Goal: Information Seeking & Learning: Learn about a topic

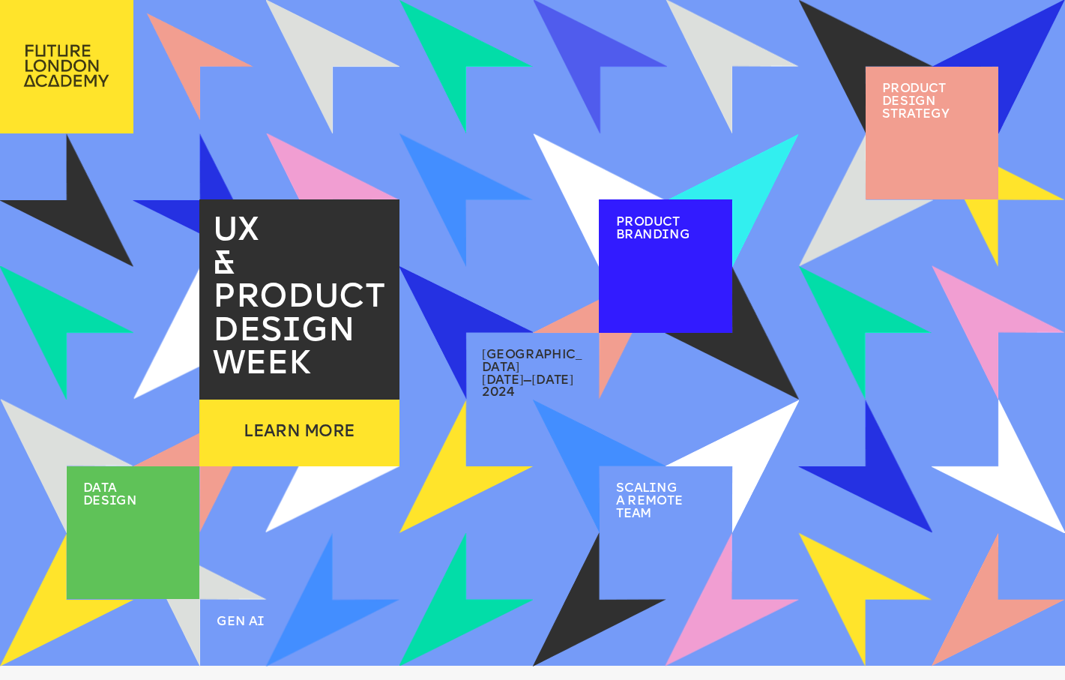
click at [66, 73] on img at bounding box center [66, 66] width 133 height 132
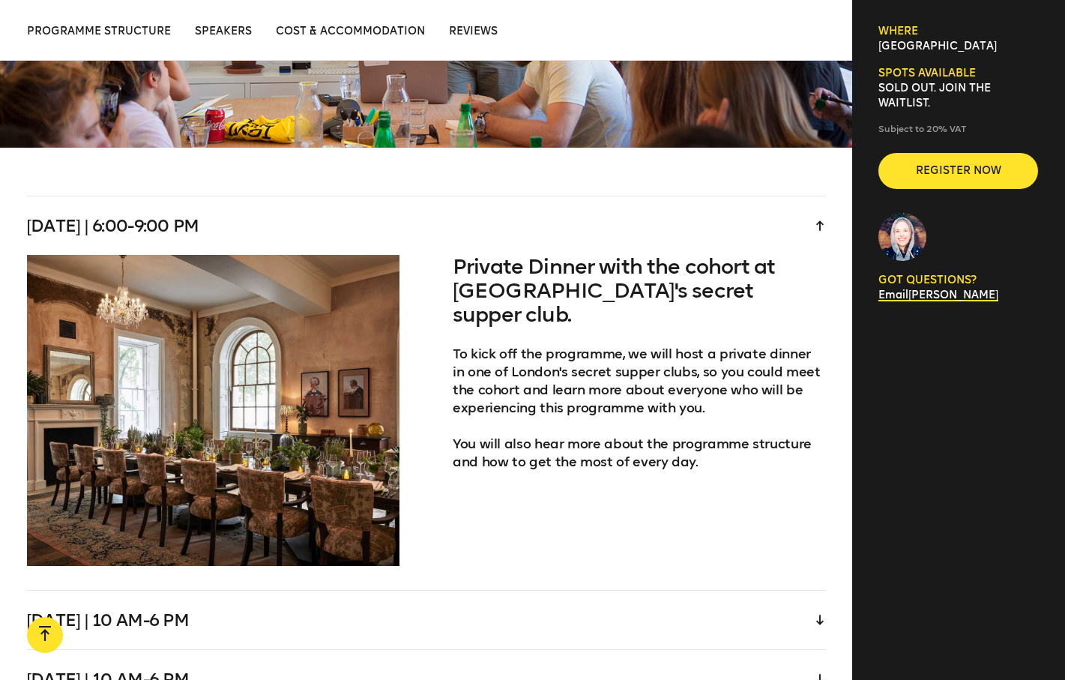
scroll to position [3109, 0]
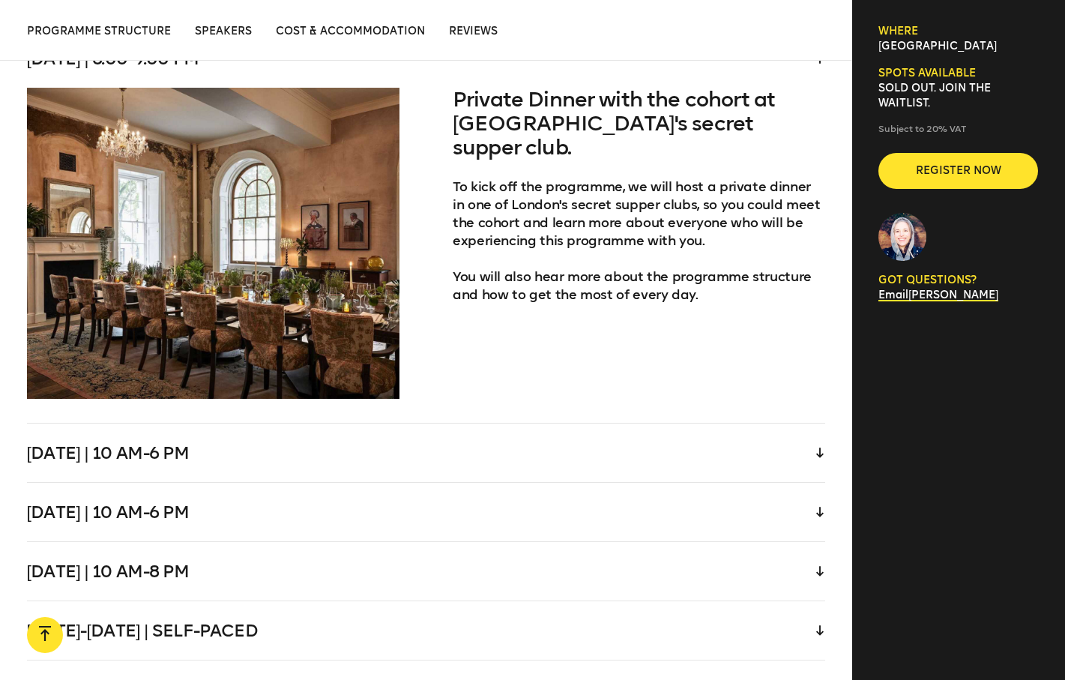
click at [812, 436] on div "Wednesday | 10 am-6 pm" at bounding box center [426, 452] width 799 height 58
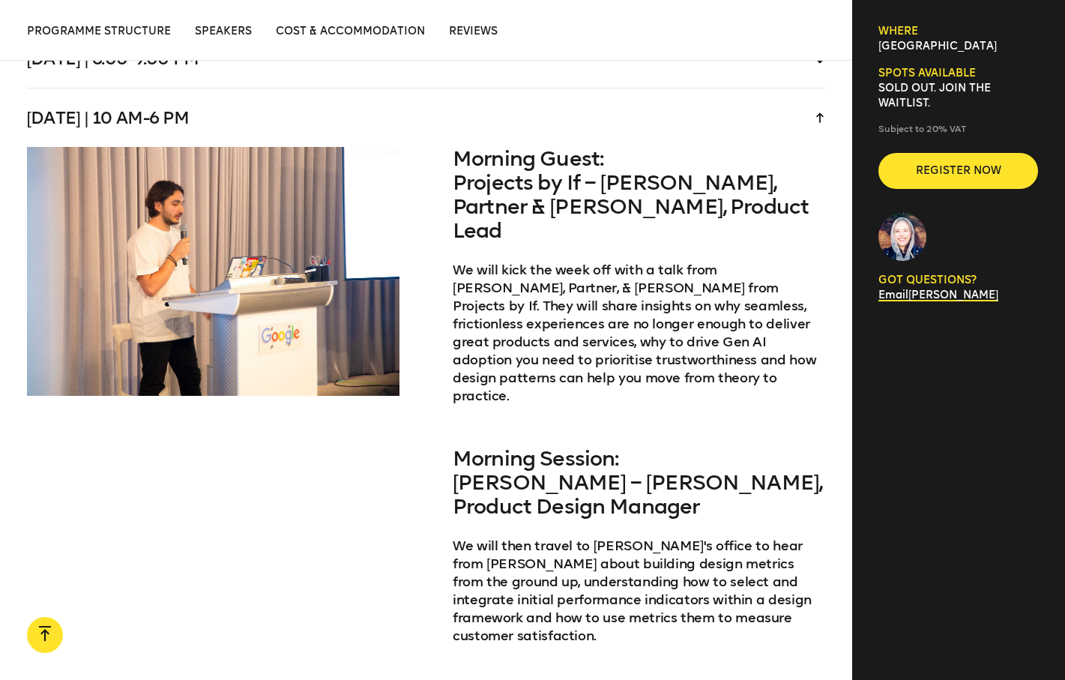
click at [821, 112] on icon at bounding box center [819, 117] width 7 height 10
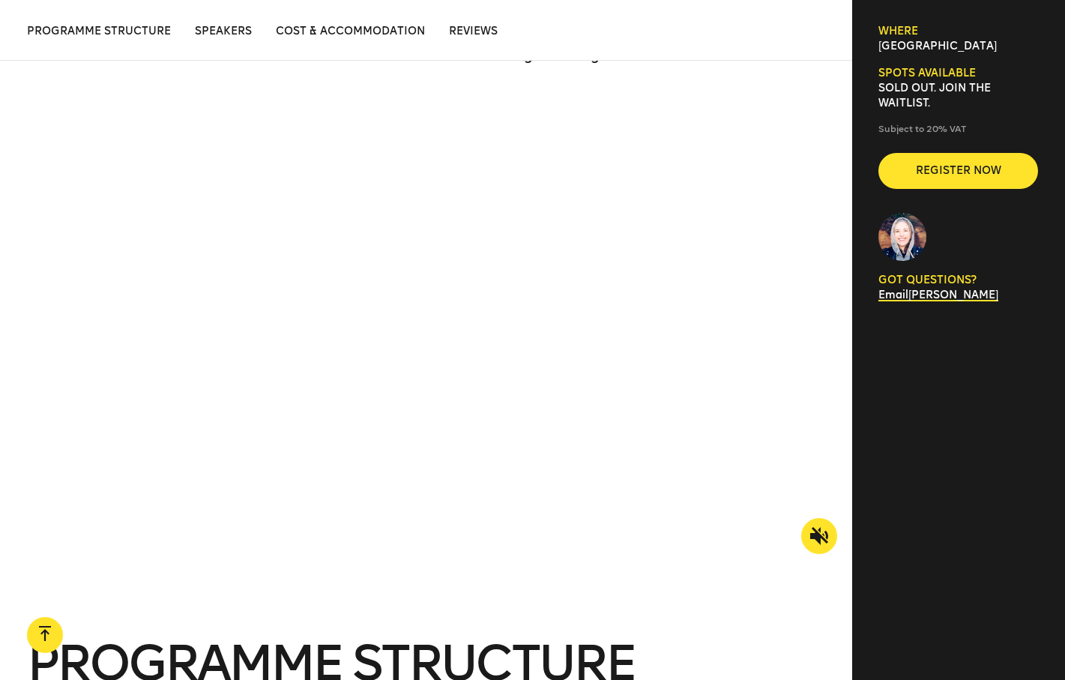
scroll to position [1397, 0]
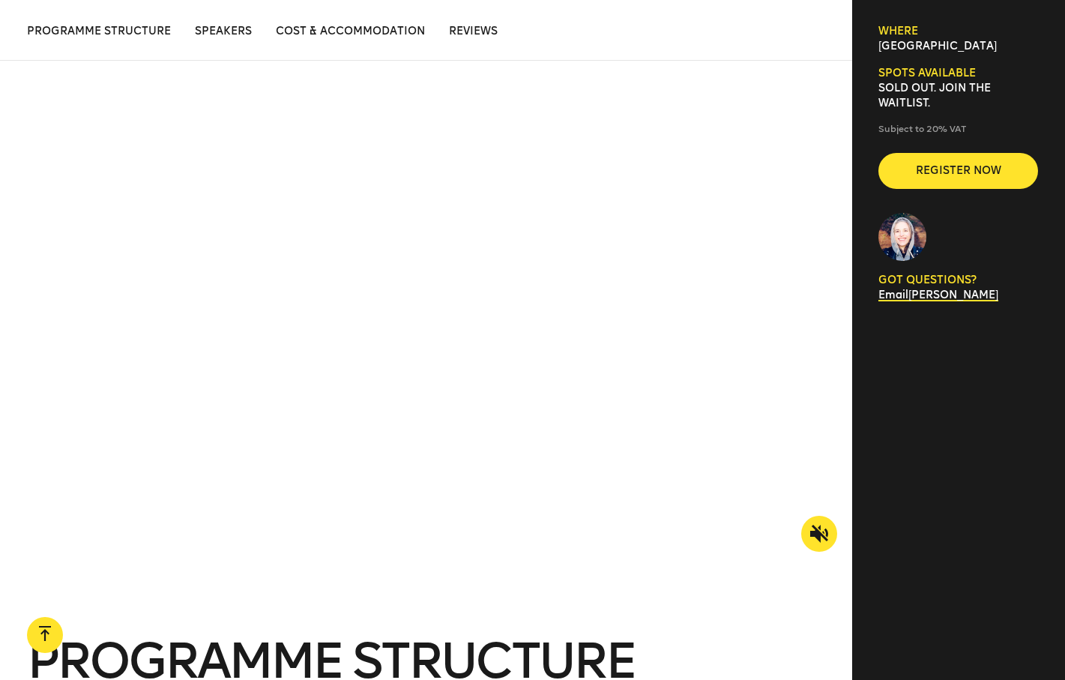
click at [144, 39] on div "Programme structure Speakers Cost & Accommodation Reviews Programme structure P…" at bounding box center [426, 30] width 852 height 61
click at [157, 34] on span "Programme structure" at bounding box center [99, 31] width 144 height 13
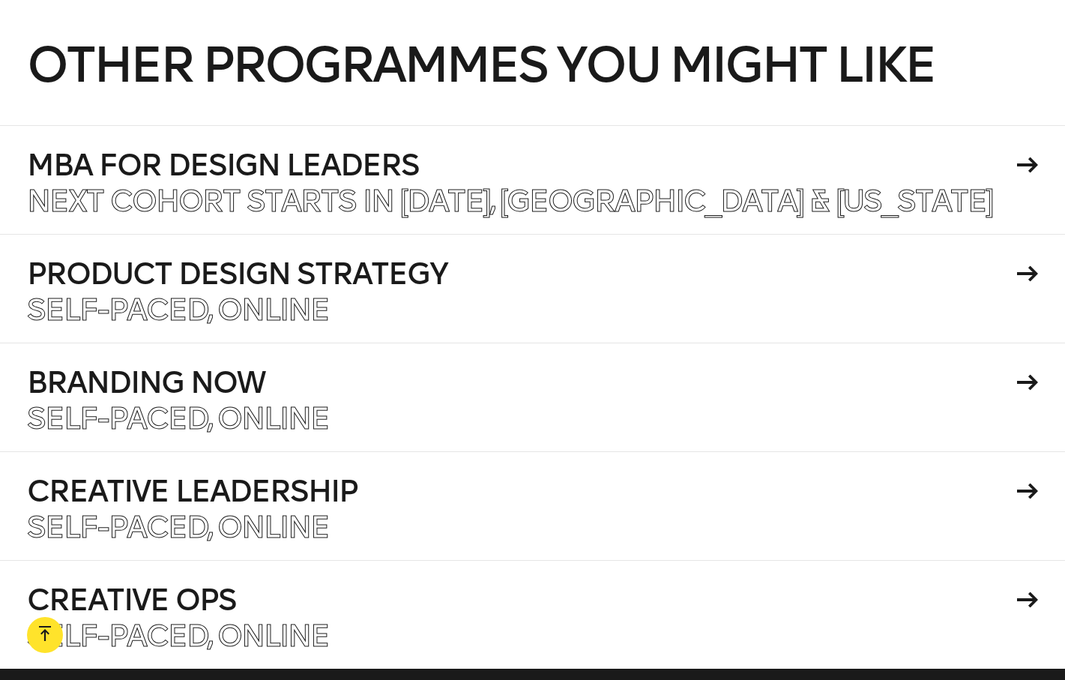
scroll to position [5916, 0]
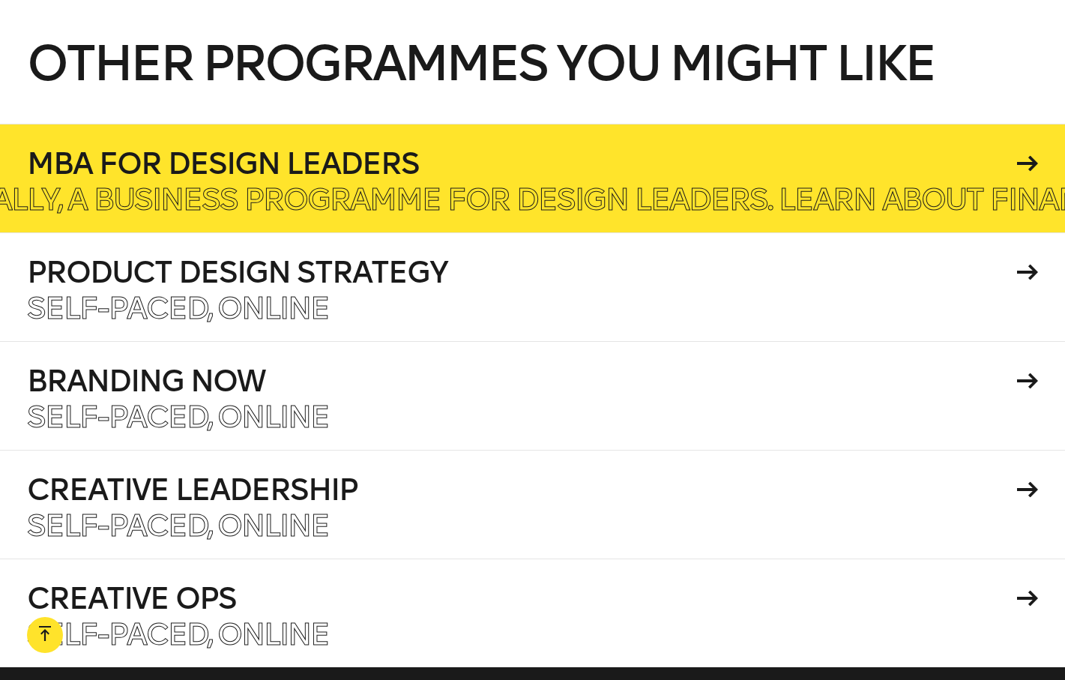
click at [432, 184] on p "Finally, a business programme for design leaders. Learn about finance, operatio…" at bounding box center [934, 199] width 1983 height 30
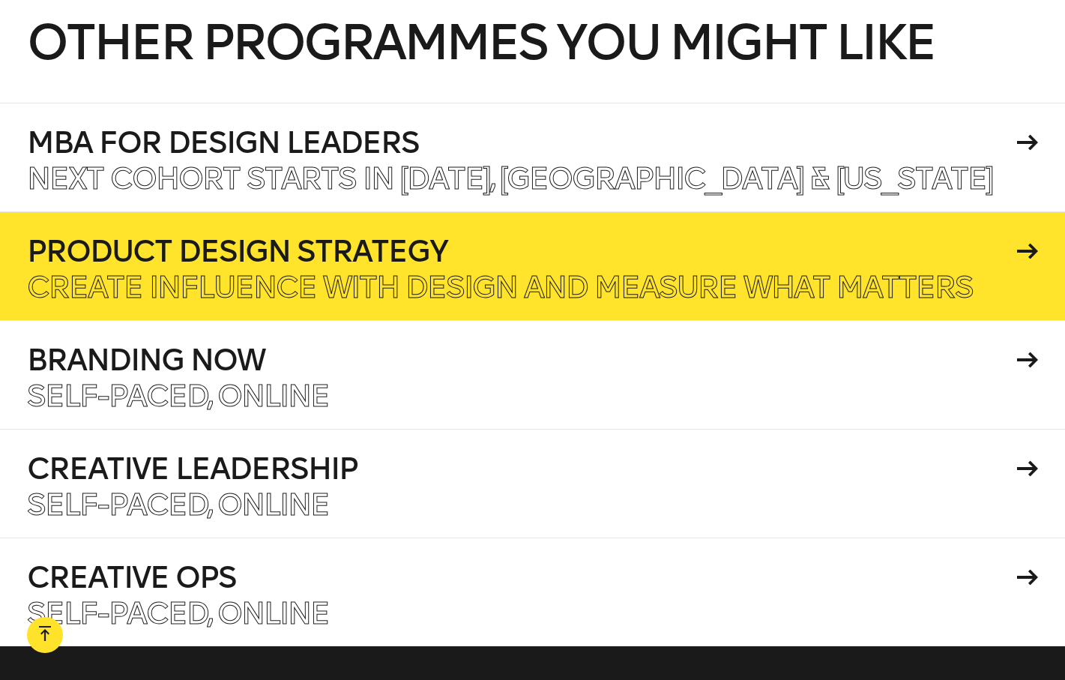
scroll to position [5942, 0]
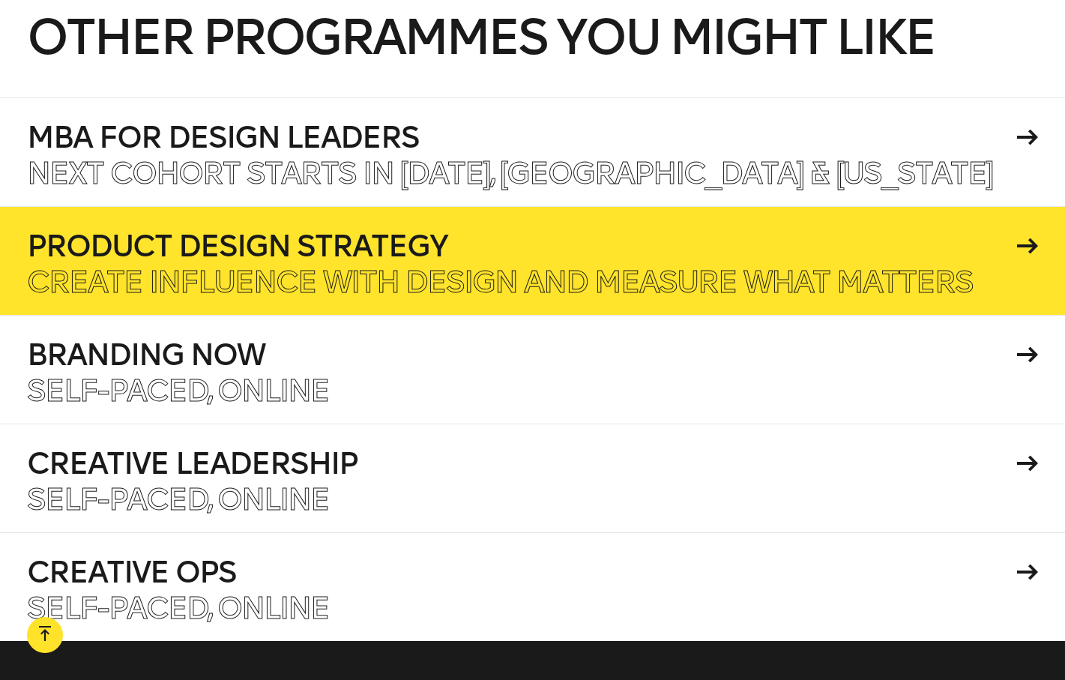
click at [832, 231] on h4 "Product Design Strategy" at bounding box center [519, 246] width 985 height 30
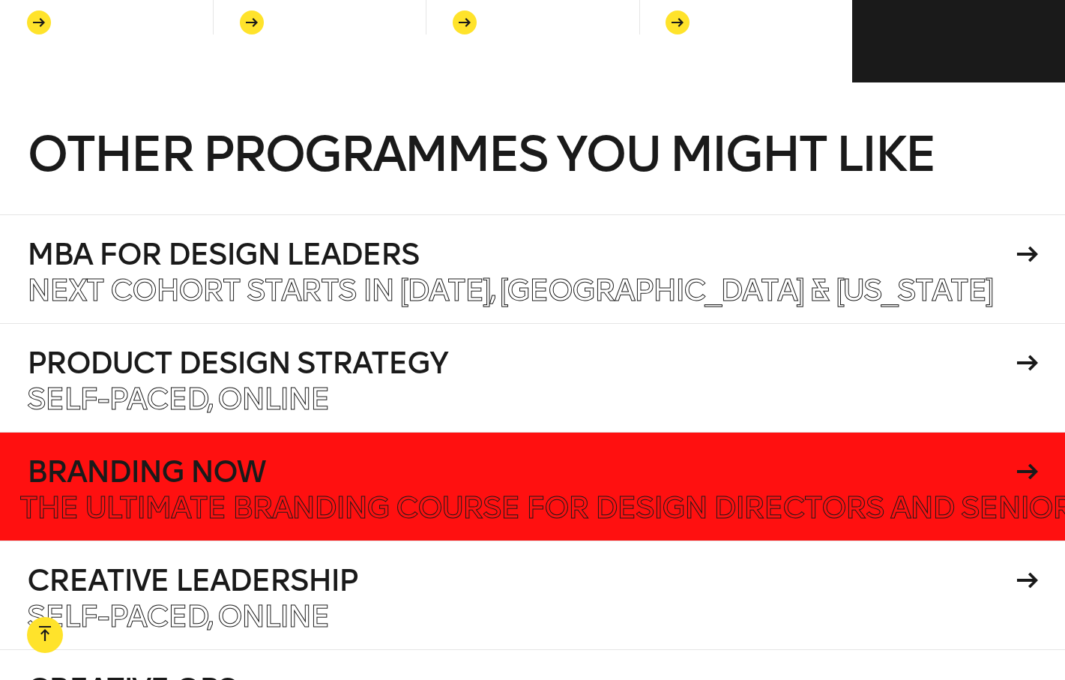
scroll to position [5794, 0]
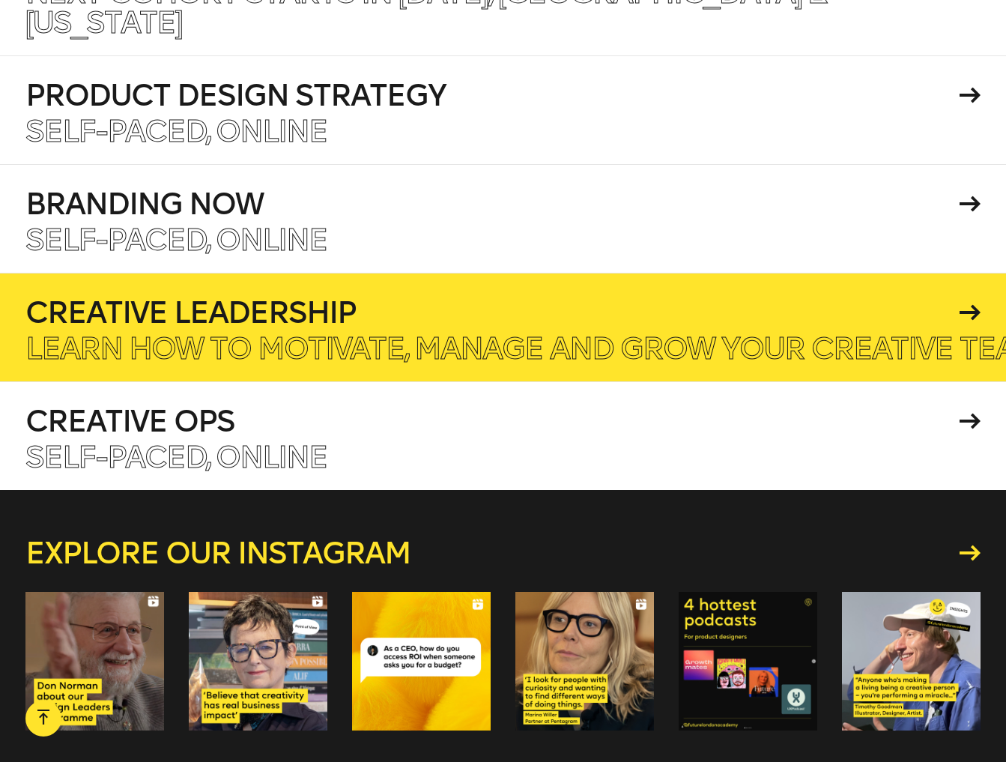
scroll to position [6340, 0]
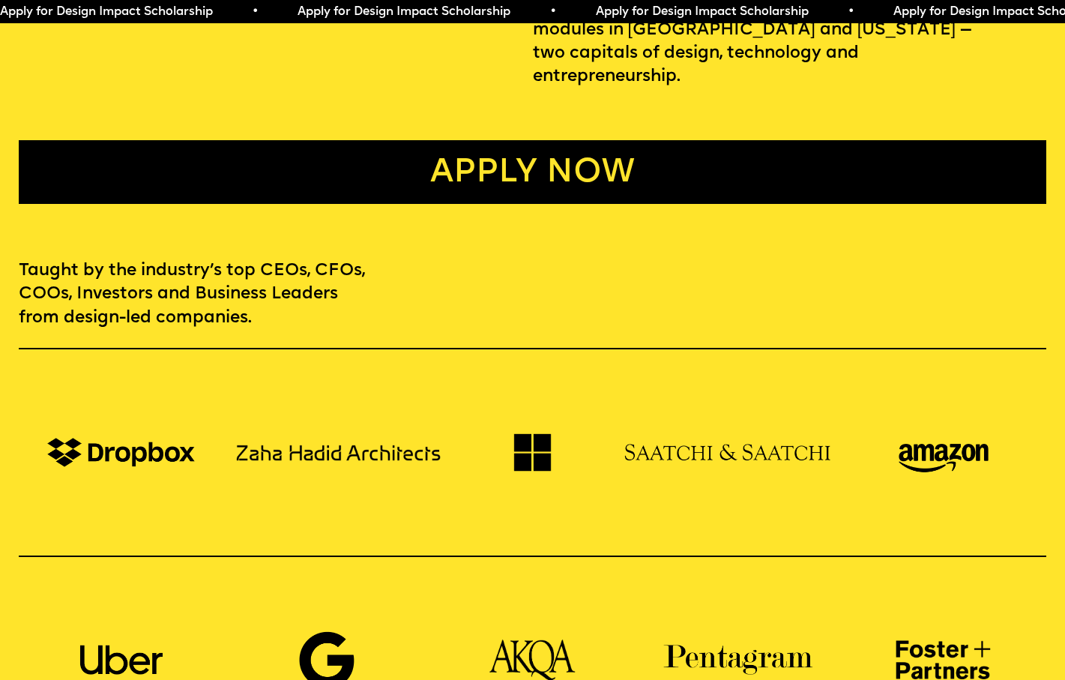
scroll to position [820, 0]
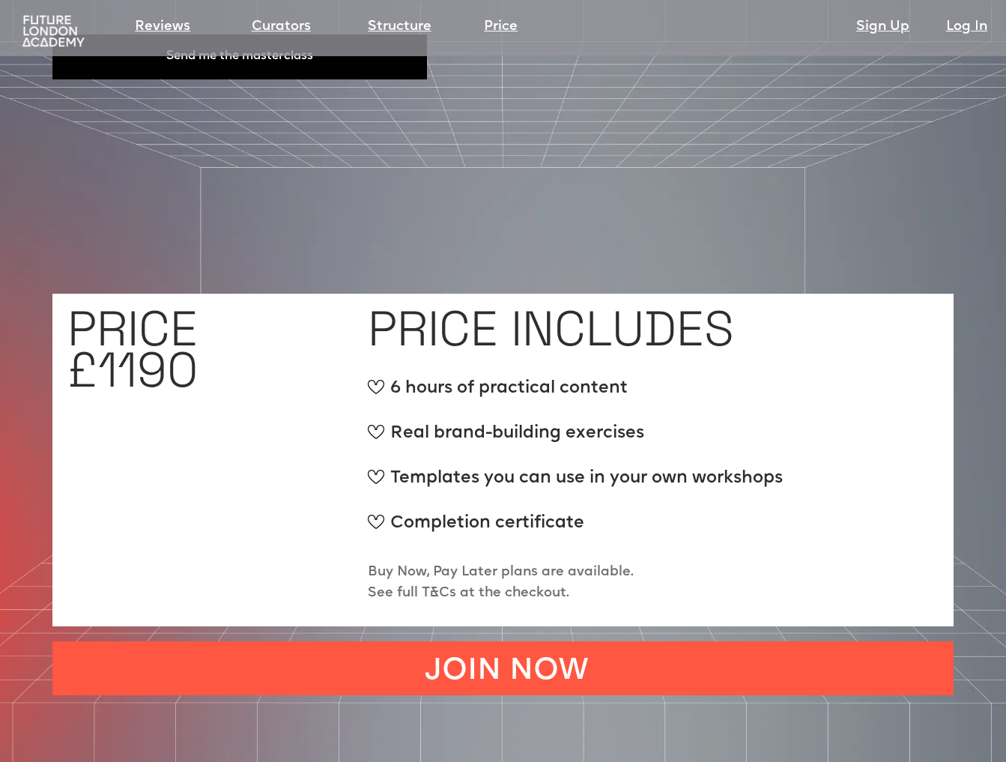
scroll to position [5454, 0]
